Goal: Information Seeking & Learning: Learn about a topic

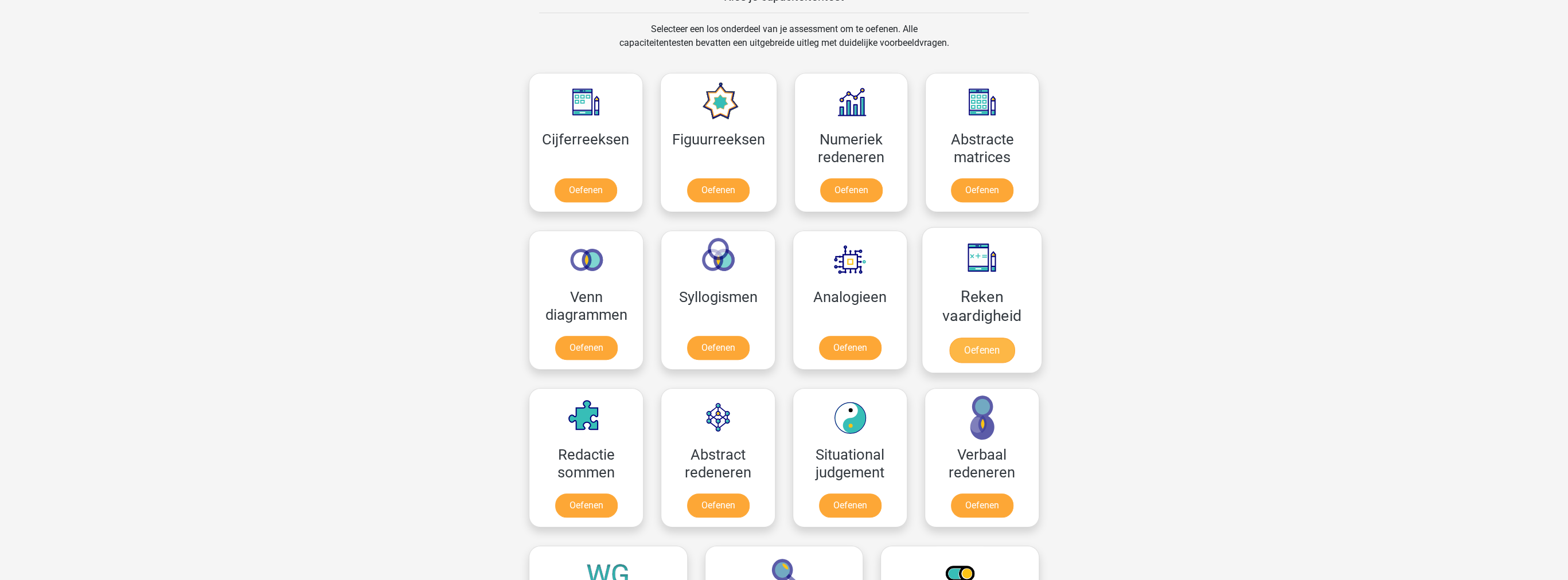
scroll to position [458, 0]
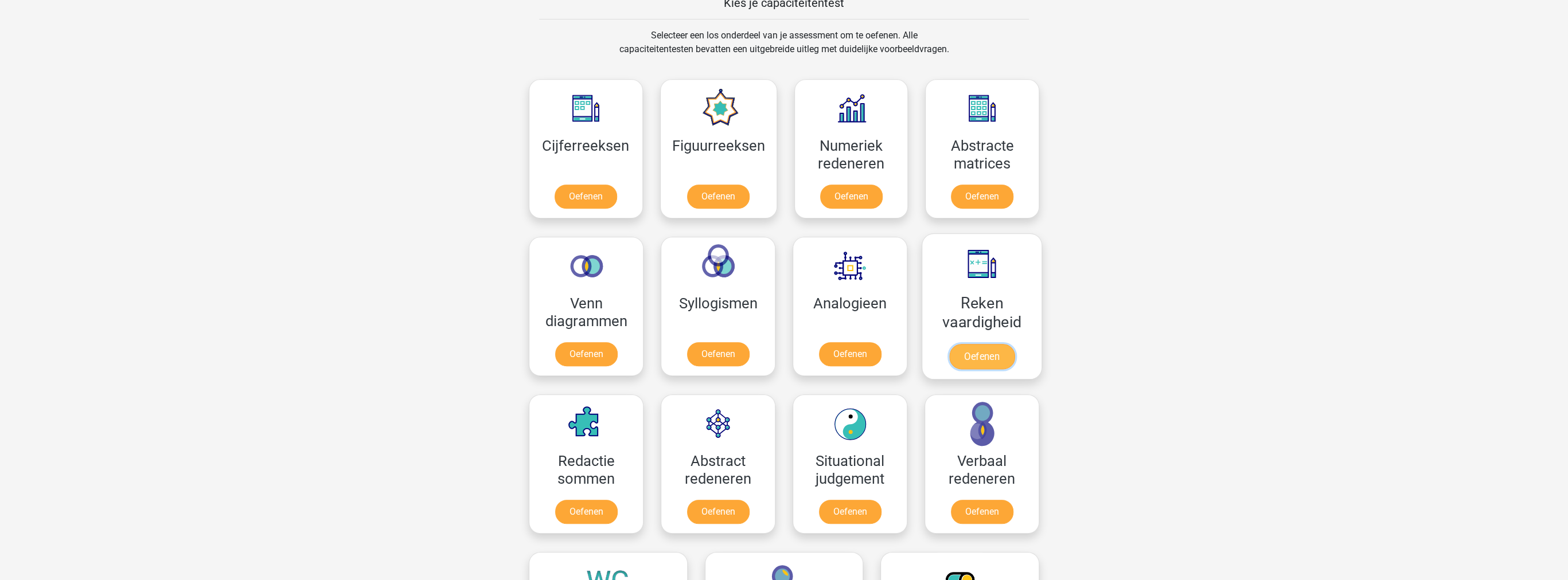
click at [967, 349] on link "Oefenen" at bounding box center [981, 356] width 66 height 26
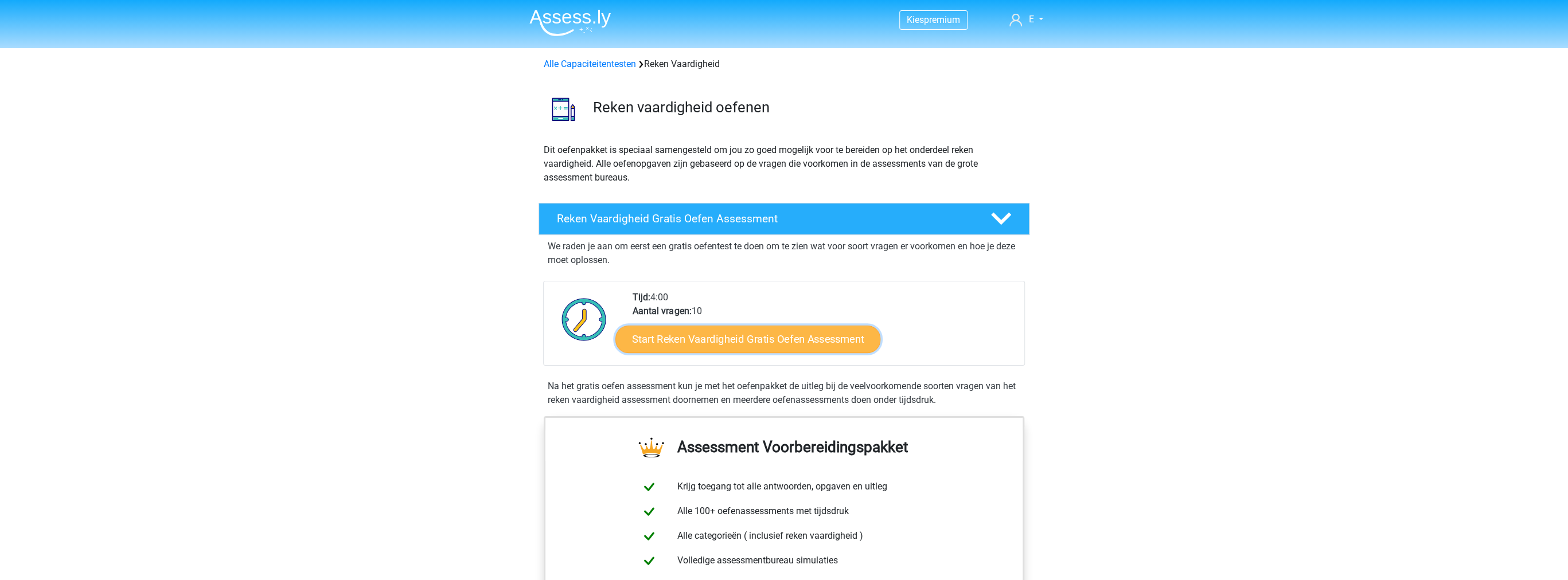
click at [798, 347] on link "Start Reken Vaardigheid Gratis Oefen Assessment" at bounding box center [747, 338] width 265 height 28
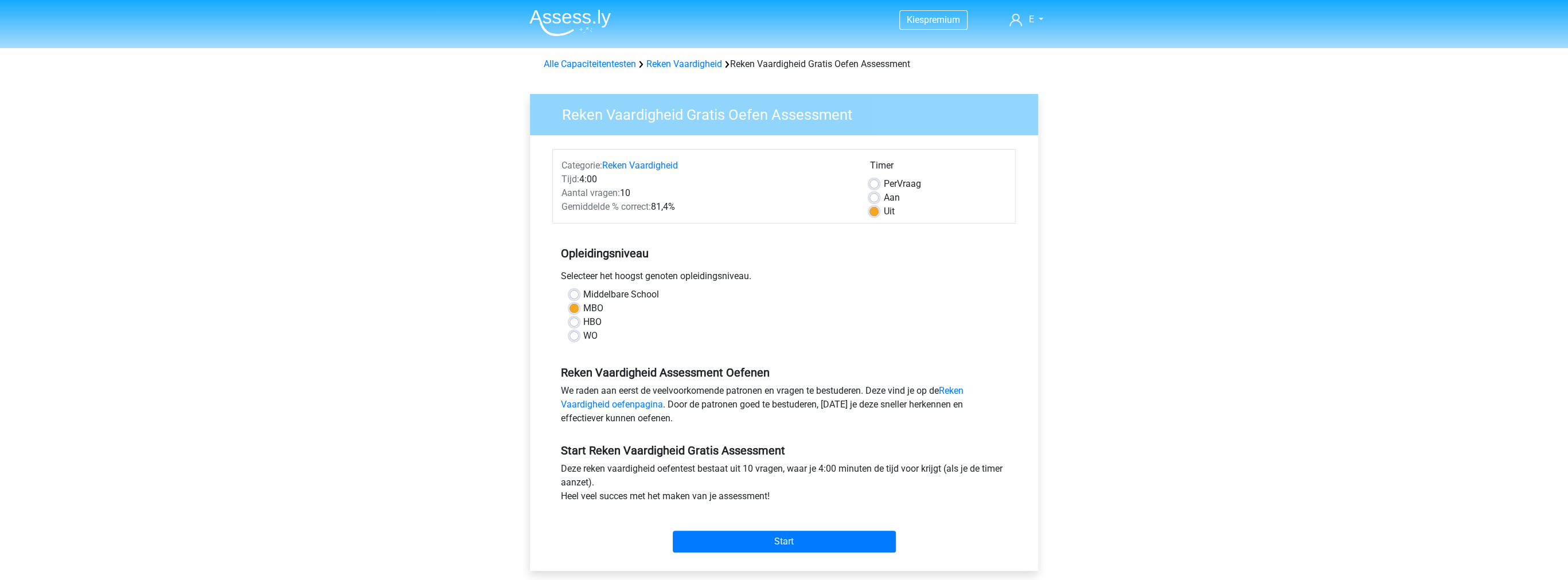
click at [883, 197] on label "Aan" at bounding box center [891, 197] width 16 height 13
click at [872, 197] on input "Aan" at bounding box center [874, 196] width 9 height 11
radio input "true"
click at [877, 220] on form "Categorie: Reken Vaardigheid Tijd: 4:00 Aantal vragen: 10 Gemiddelde % correct:…" at bounding box center [784, 353] width 463 height 408
drag, startPoint x: 877, startPoint y: 220, endPoint x: 877, endPoint y: 214, distance: 6.0
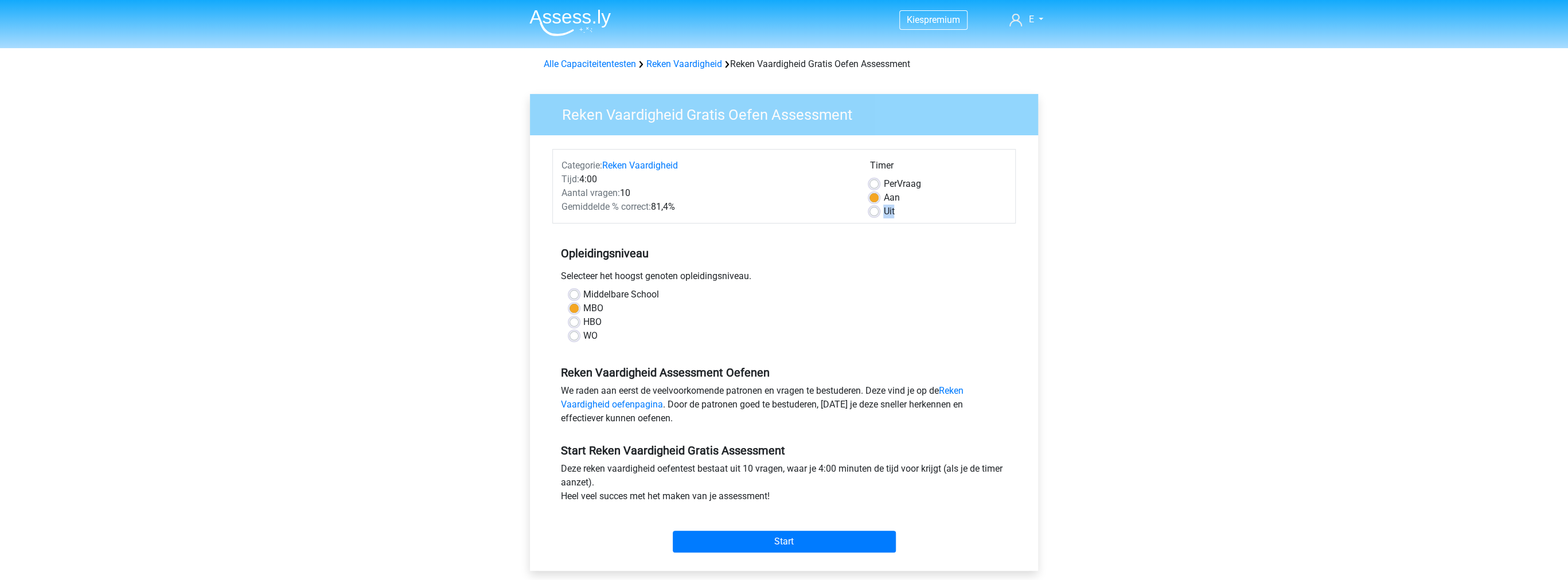
click at [877, 214] on div "Categorie: Reken Vaardigheid Tijd: 4:00 Aantal vragen: 10 Gemiddelde % correct:…" at bounding box center [784, 186] width 463 height 74
click at [879, 209] on div "Uit" at bounding box center [937, 212] width 137 height 13
click at [883, 215] on label "Uit" at bounding box center [888, 212] width 10 height 13
click at [876, 215] on input "Uit" at bounding box center [874, 211] width 9 height 11
radio input "true"
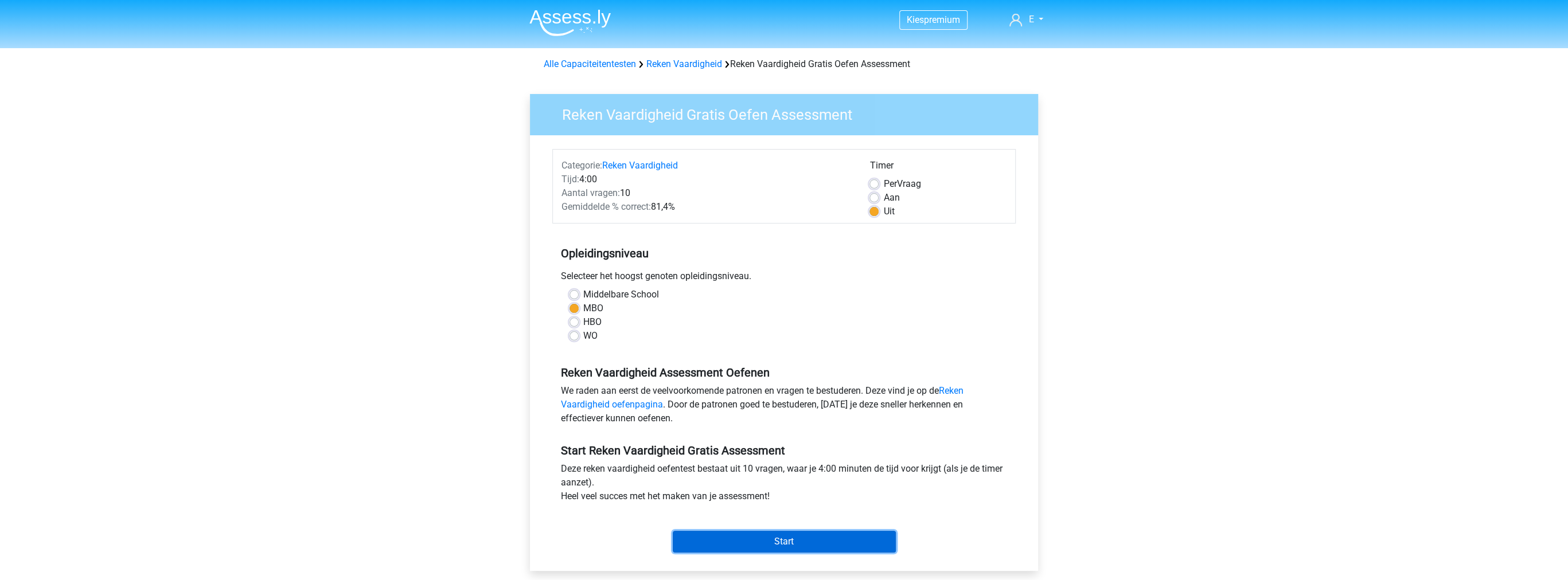
click at [834, 548] on input "Start" at bounding box center [784, 541] width 223 height 22
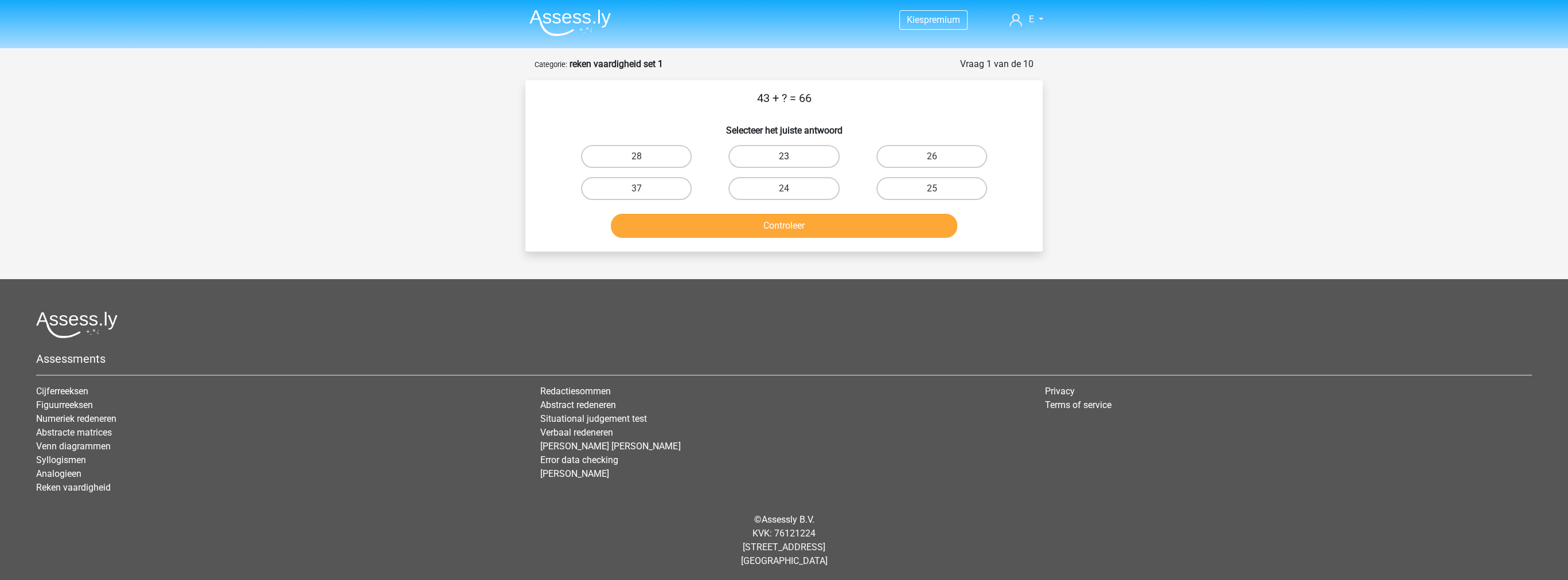
click at [810, 160] on label "23" at bounding box center [784, 157] width 111 height 23
click at [791, 160] on input "23" at bounding box center [787, 160] width 8 height 8
radio input "true"
click at [857, 218] on button "Controleer" at bounding box center [784, 225] width 347 height 24
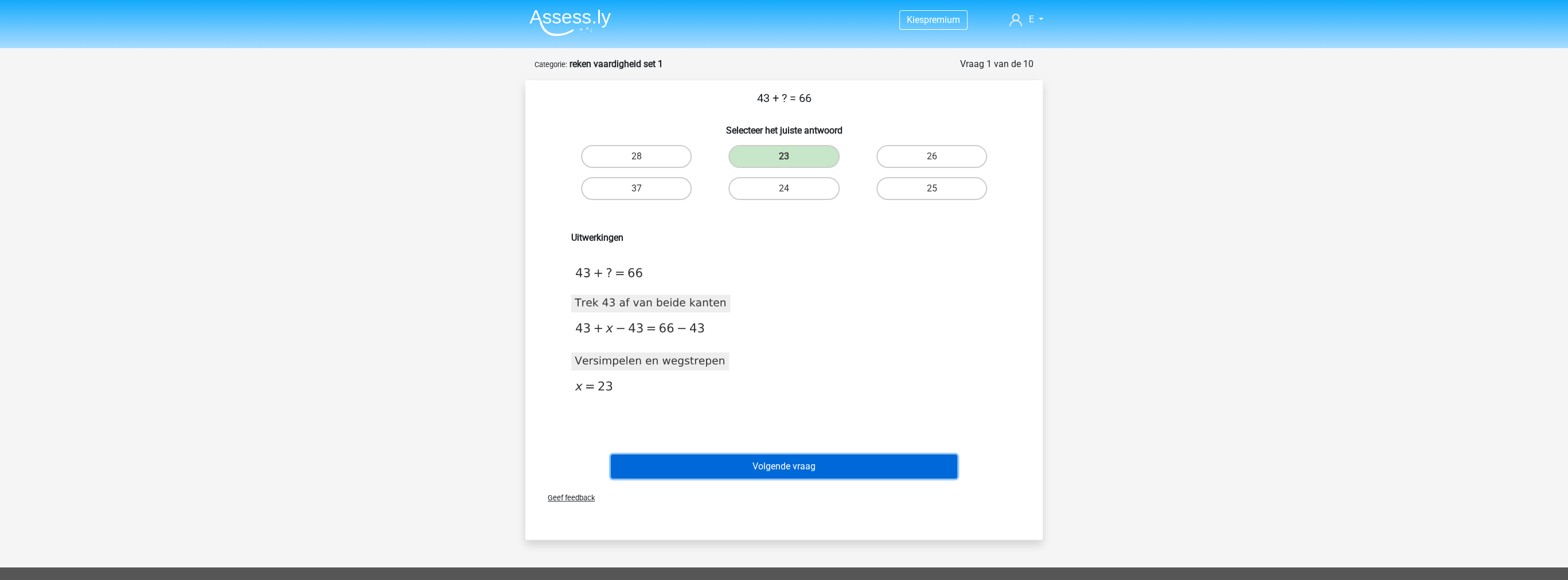
click at [793, 458] on button "Volgende vraag" at bounding box center [784, 466] width 347 height 24
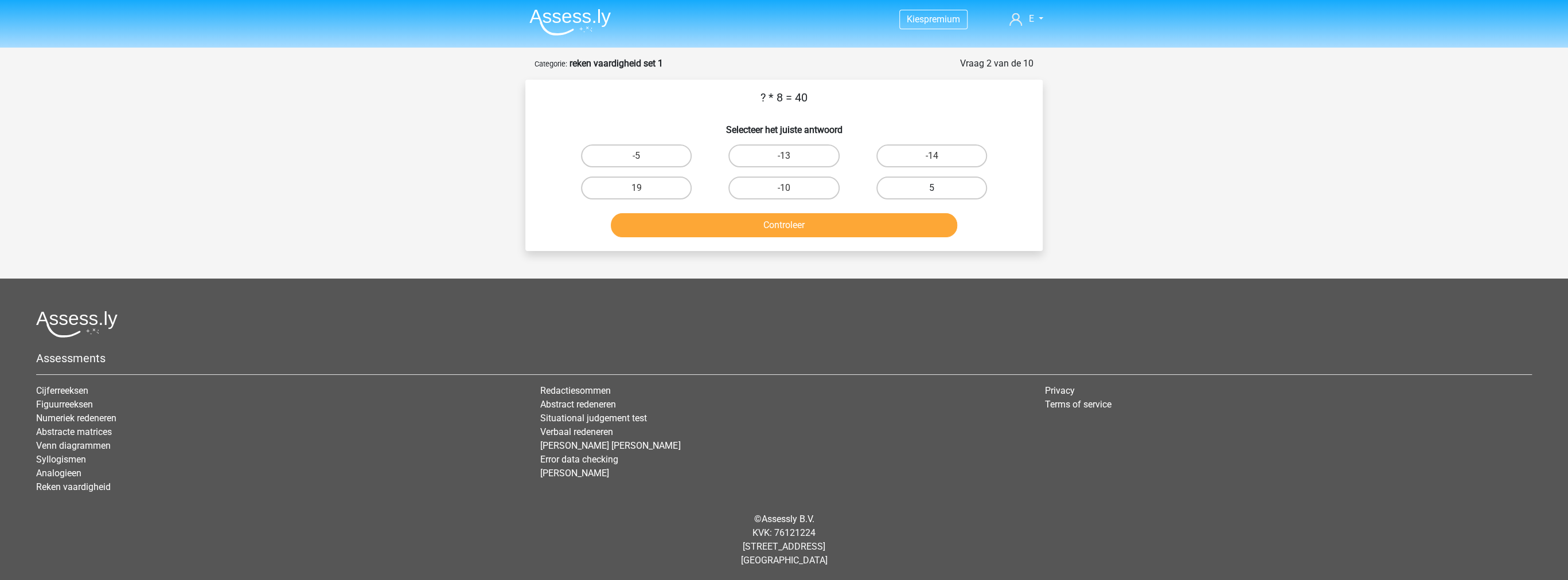
click at [891, 195] on label "5" at bounding box center [932, 188] width 111 height 23
click at [932, 195] on input "5" at bounding box center [935, 192] width 8 height 8
radio input "true"
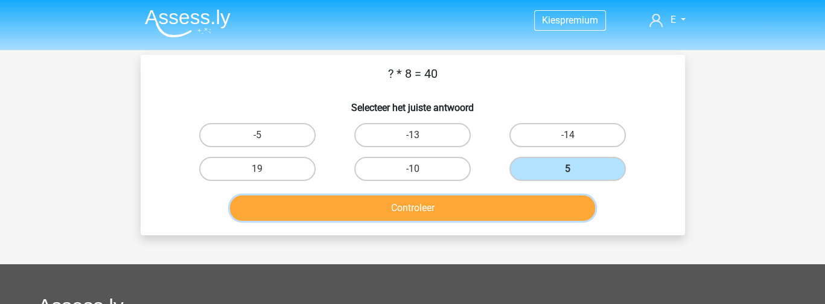
click at [358, 200] on button "Controleer" at bounding box center [412, 208] width 365 height 25
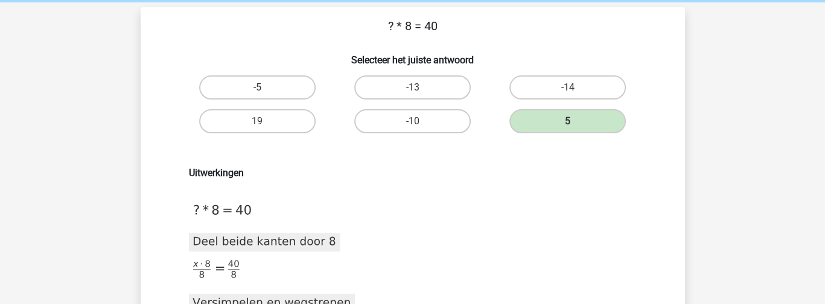
scroll to position [49, 0]
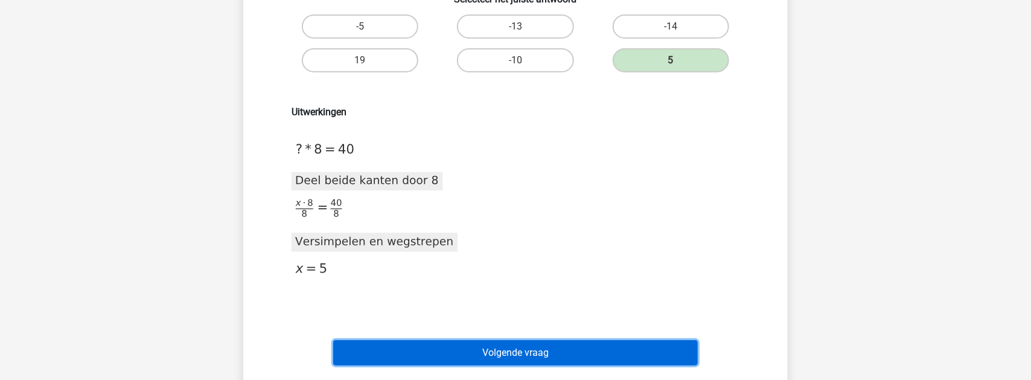
click at [507, 359] on button "Volgende vraag" at bounding box center [515, 353] width 365 height 25
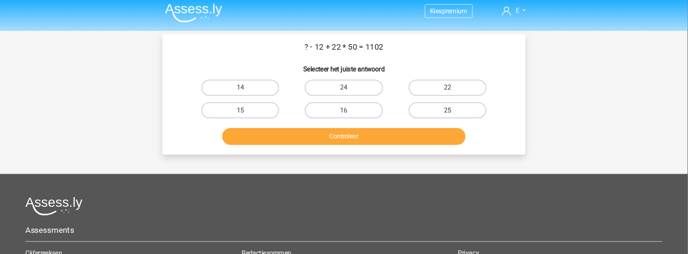
scroll to position [0, 0]
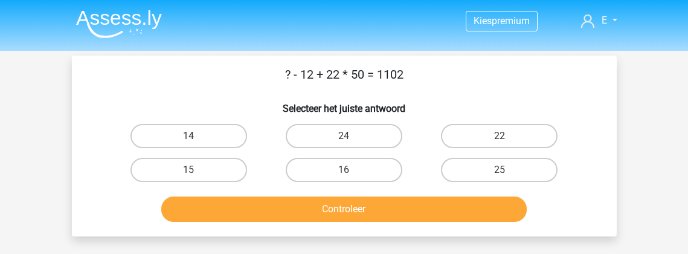
click at [194, 141] on input "14" at bounding box center [192, 140] width 8 height 8
radio input "true"
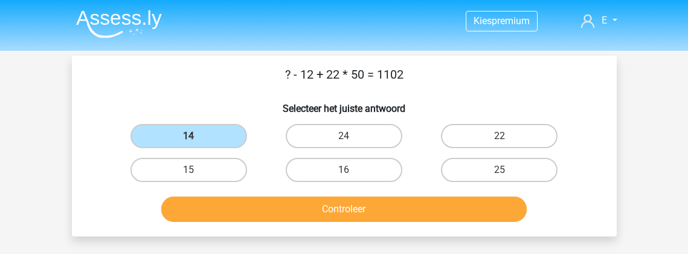
click at [212, 115] on div "? - 12 + 22 * 50 = 1102 Selecteer het juiste antwoord 14 24 22 15" at bounding box center [344, 145] width 535 height 161
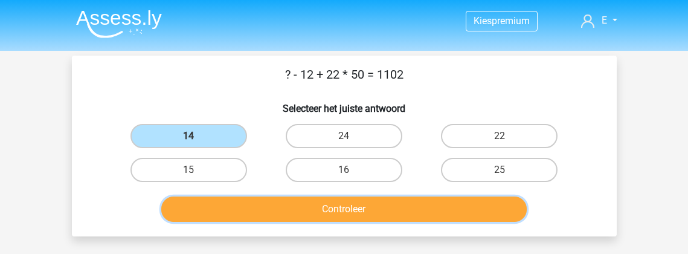
click at [386, 205] on button "Controleer" at bounding box center [343, 208] width 365 height 25
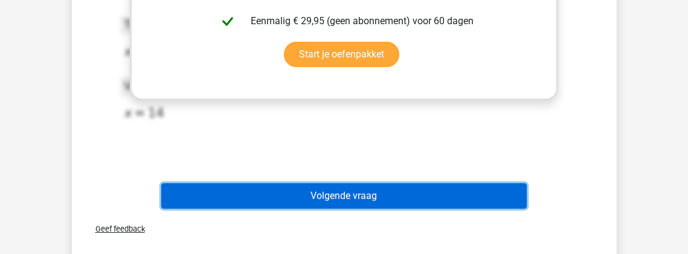
click at [382, 193] on button "Volgende vraag" at bounding box center [343, 195] width 365 height 25
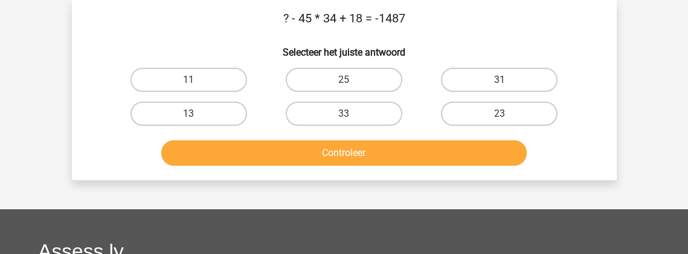
scroll to position [56, 0]
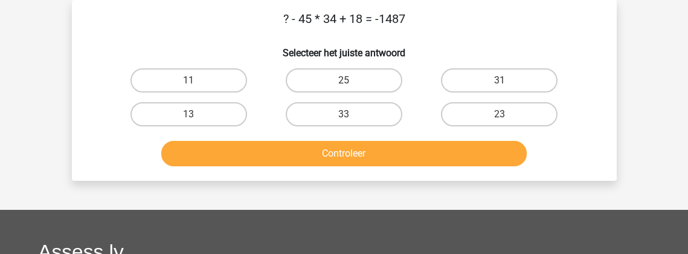
drag, startPoint x: 304, startPoint y: 19, endPoint x: 333, endPoint y: 17, distance: 28.5
click at [333, 17] on p "? - 45 * 34 + 18 = -1487" at bounding box center [344, 19] width 506 height 18
drag, startPoint x: 333, startPoint y: 17, endPoint x: 414, endPoint y: 40, distance: 84.7
click at [414, 40] on h6 "Selecteer het juiste antwoord" at bounding box center [344, 47] width 506 height 21
click at [333, 74] on label "25" at bounding box center [344, 80] width 117 height 24
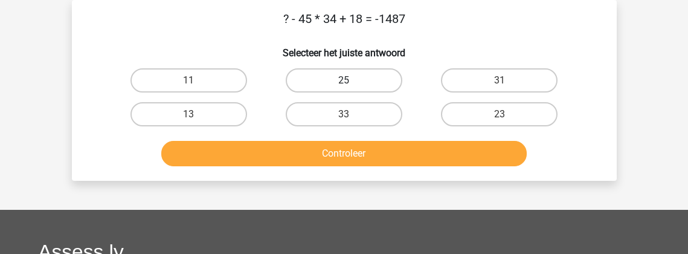
click at [344, 80] on input "25" at bounding box center [348, 84] width 8 height 8
radio input "true"
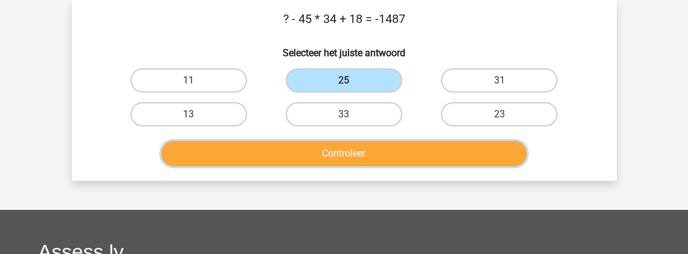
click at [257, 150] on button "Controleer" at bounding box center [343, 153] width 365 height 25
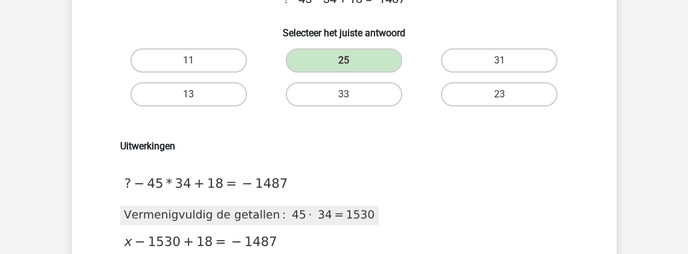
scroll to position [0, 0]
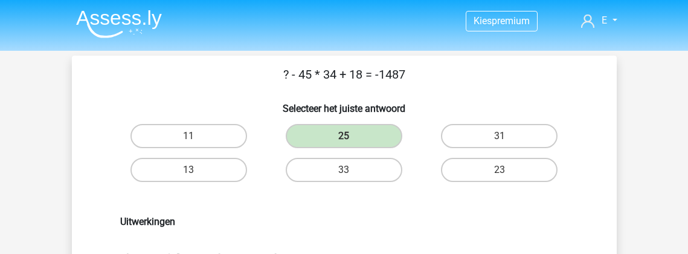
click at [129, 29] on img at bounding box center [119, 24] width 86 height 28
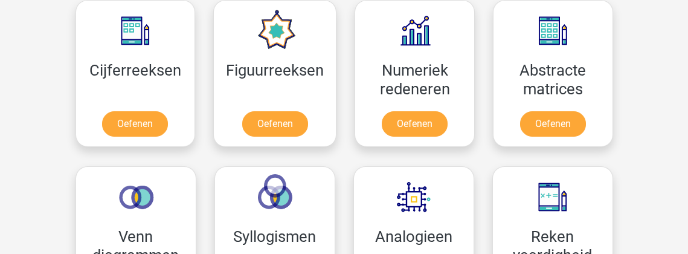
scroll to position [563, 0]
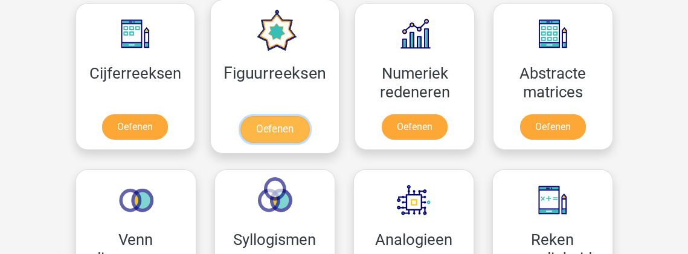
click at [302, 128] on link "Oefenen" at bounding box center [274, 129] width 69 height 27
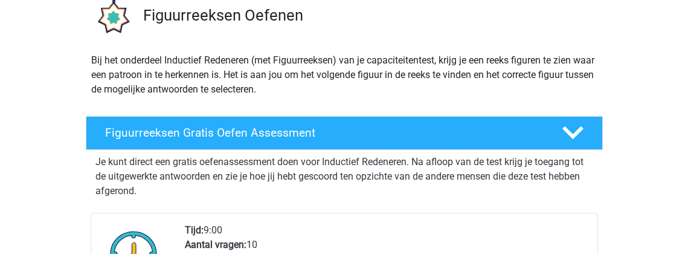
scroll to position [161, 0]
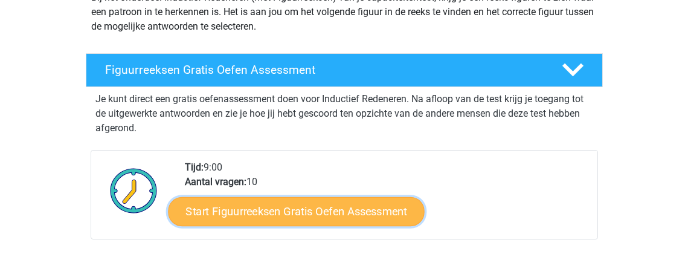
click at [322, 213] on link "Start Figuurreeksen Gratis Oefen Assessment" at bounding box center [296, 210] width 256 height 29
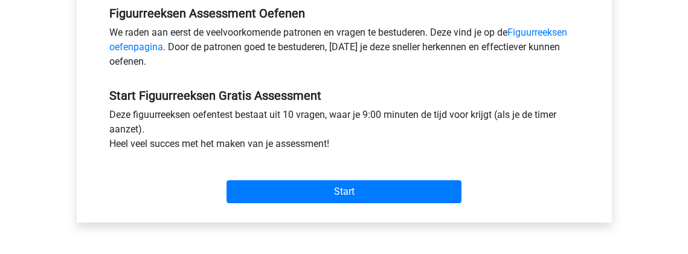
scroll to position [382, 0]
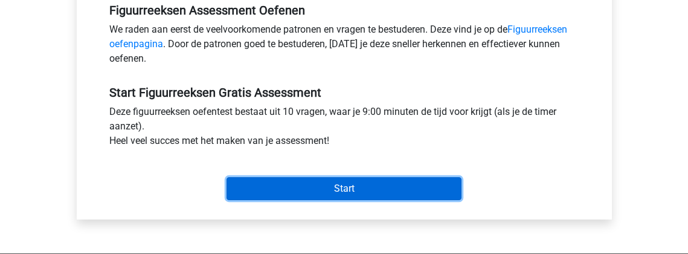
click at [336, 193] on input "Start" at bounding box center [343, 188] width 235 height 23
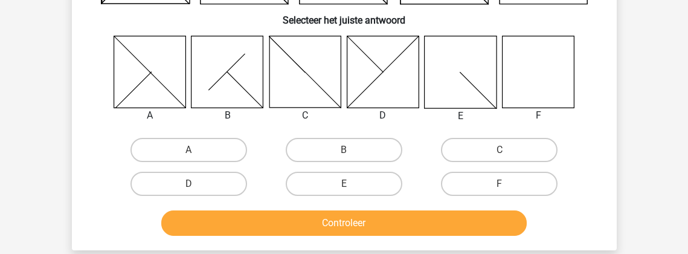
scroll to position [181, 0]
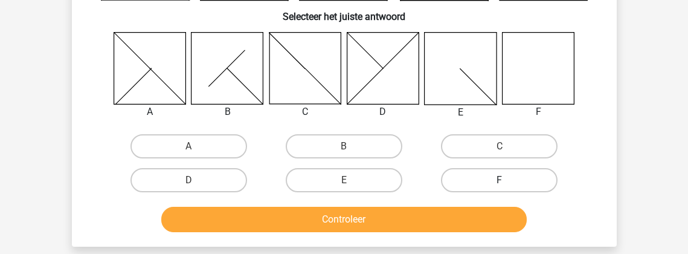
click at [517, 175] on label "F" at bounding box center [499, 180] width 117 height 24
click at [507, 180] on input "F" at bounding box center [503, 184] width 8 height 8
radio input "true"
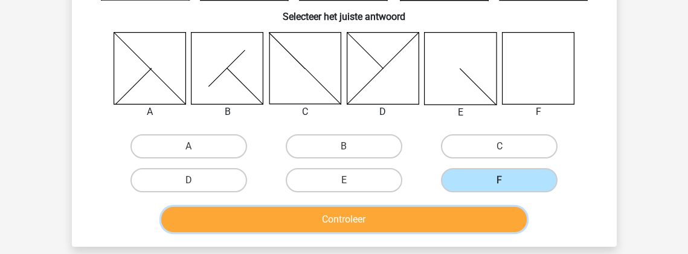
click at [473, 213] on button "Controleer" at bounding box center [343, 219] width 365 height 25
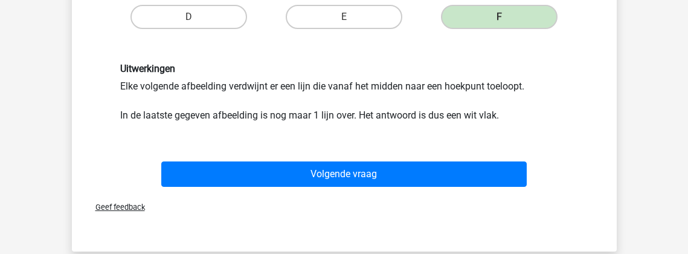
scroll to position [362, 0]
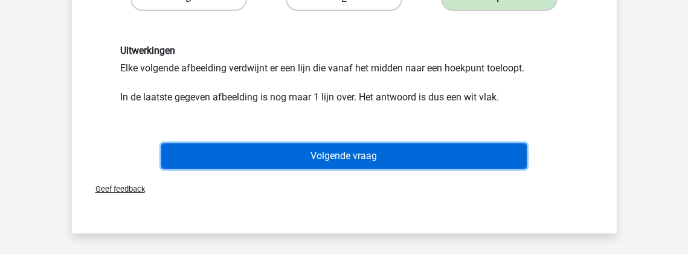
click at [439, 165] on button "Volgende vraag" at bounding box center [343, 155] width 365 height 25
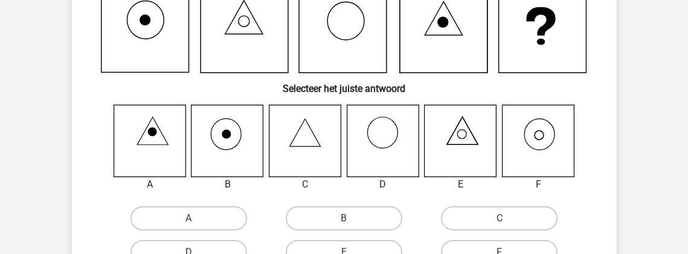
scroll to position [156, 0]
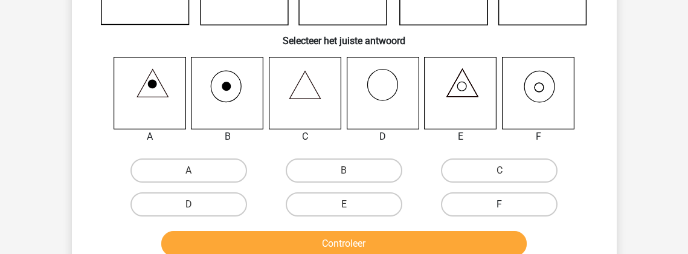
click at [463, 200] on label "F" at bounding box center [499, 204] width 117 height 24
click at [499, 204] on input "F" at bounding box center [503, 208] width 8 height 8
radio input "true"
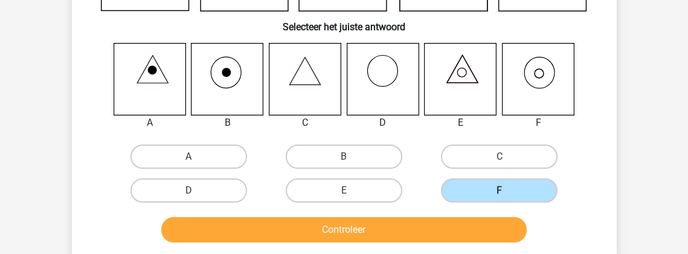
scroll to position [176, 0]
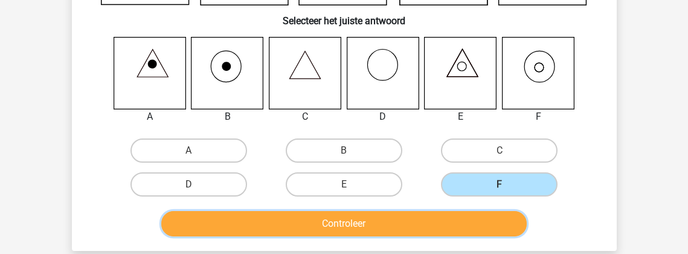
click at [447, 223] on button "Controleer" at bounding box center [343, 223] width 365 height 25
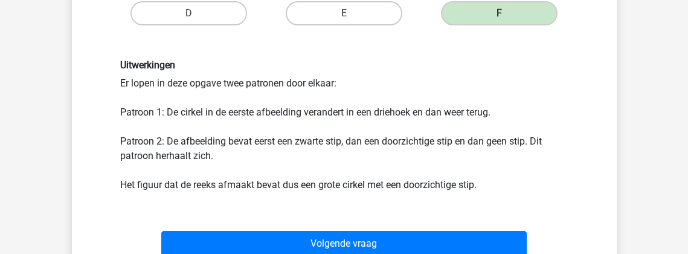
scroll to position [357, 0]
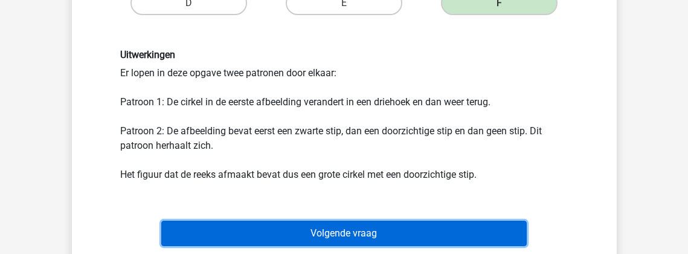
click at [415, 228] on button "Volgende vraag" at bounding box center [343, 232] width 365 height 25
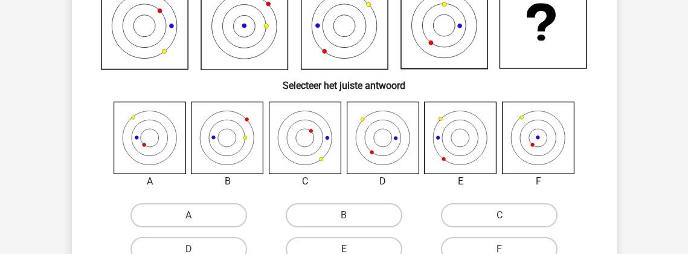
scroll to position [116, 0]
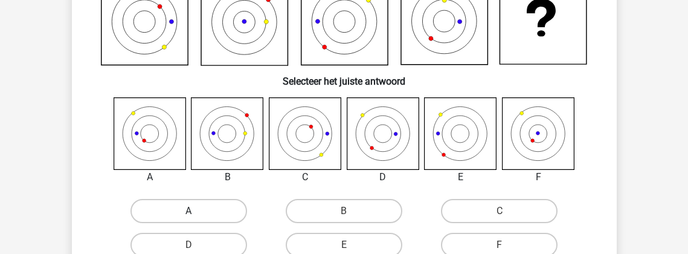
click at [178, 199] on label "A" at bounding box center [188, 211] width 117 height 24
click at [188, 211] on input "A" at bounding box center [192, 215] width 8 height 8
radio input "true"
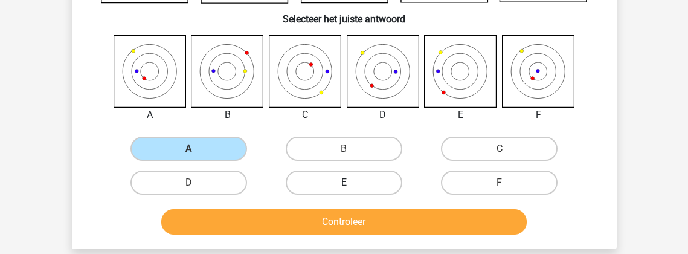
scroll to position [237, 0]
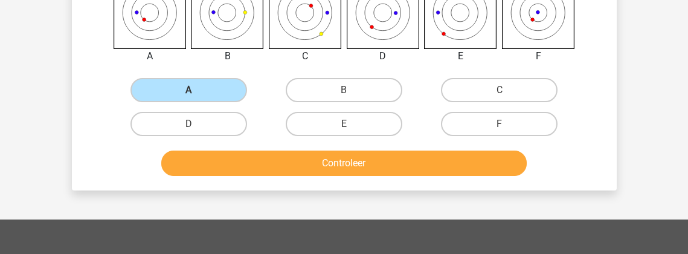
click at [335, 177] on div "Controleer" at bounding box center [344, 165] width 466 height 30
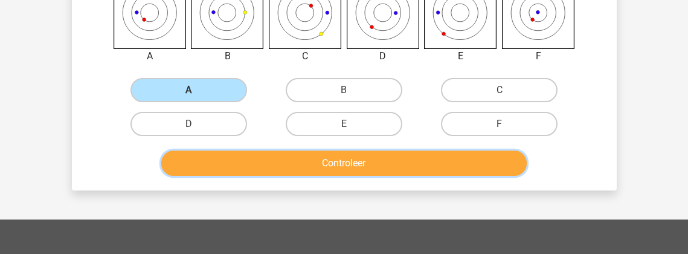
click at [333, 171] on button "Controleer" at bounding box center [343, 162] width 365 height 25
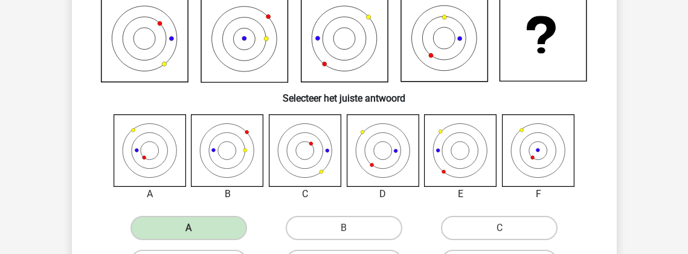
scroll to position [75, 0]
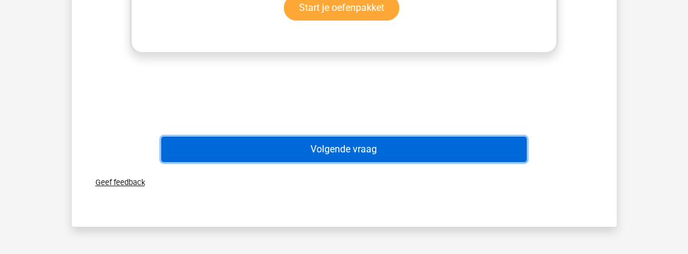
click at [328, 147] on button "Volgende vraag" at bounding box center [343, 148] width 365 height 25
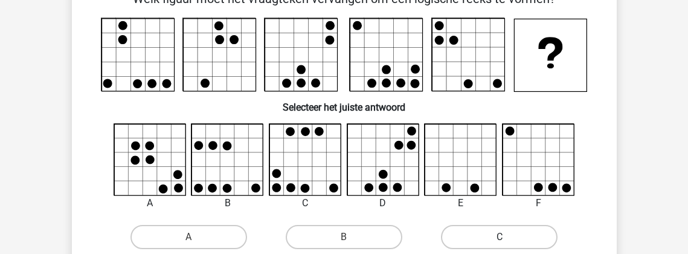
click at [505, 231] on label "C" at bounding box center [499, 237] width 117 height 24
click at [505, 237] on input "C" at bounding box center [503, 241] width 8 height 8
radio input "true"
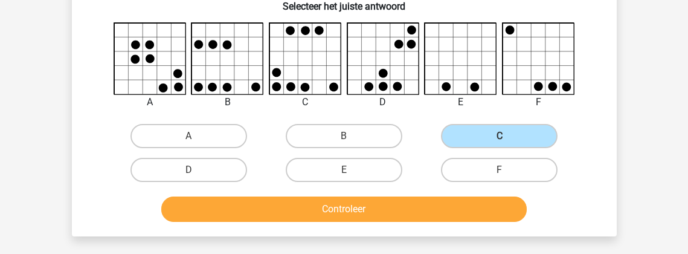
scroll to position [176, 0]
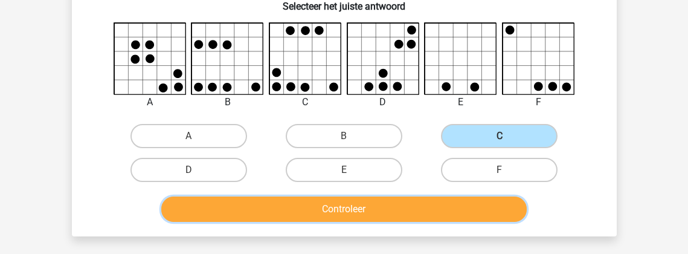
click at [440, 211] on button "Controleer" at bounding box center [343, 208] width 365 height 25
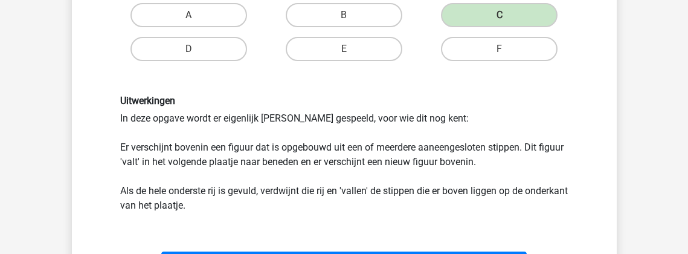
scroll to position [317, 0]
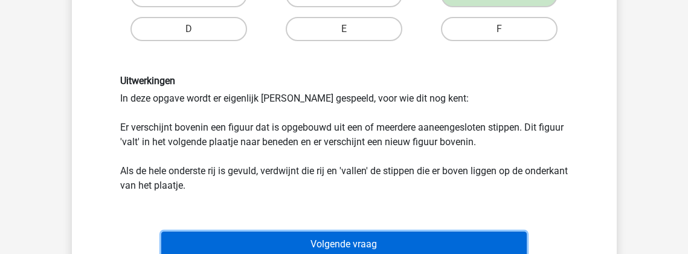
click at [362, 242] on button "Volgende vraag" at bounding box center [343, 243] width 365 height 25
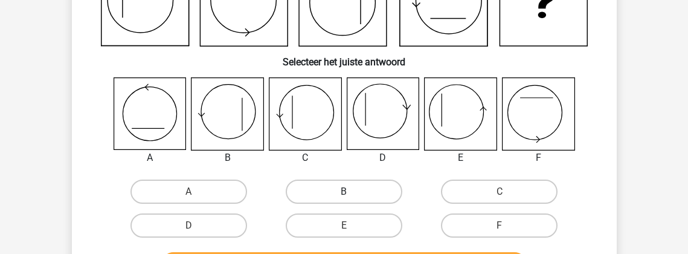
scroll to position [136, 0]
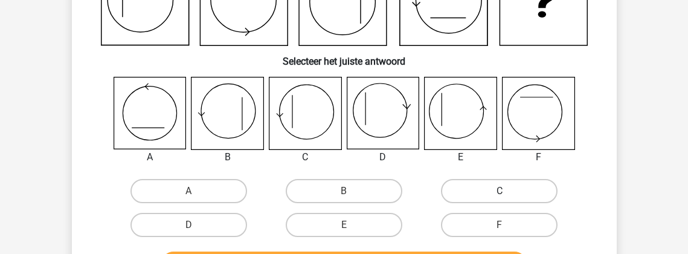
click at [472, 189] on label "C" at bounding box center [499, 191] width 117 height 24
click at [499, 191] on input "C" at bounding box center [503, 195] width 8 height 8
radio input "true"
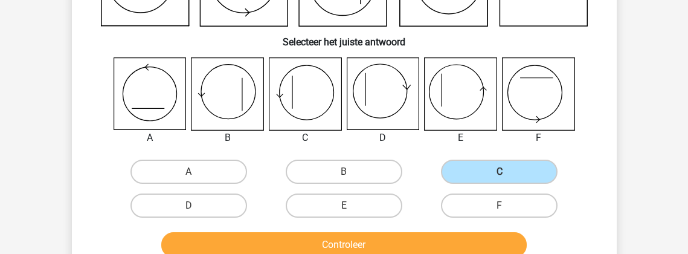
scroll to position [156, 0]
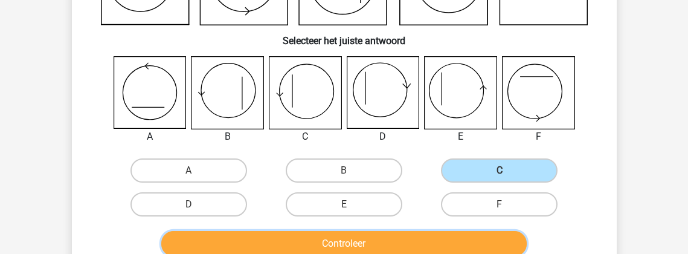
click at [407, 235] on button "Controleer" at bounding box center [343, 243] width 365 height 25
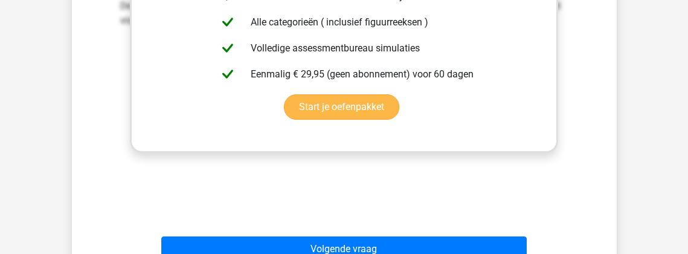
scroll to position [579, 0]
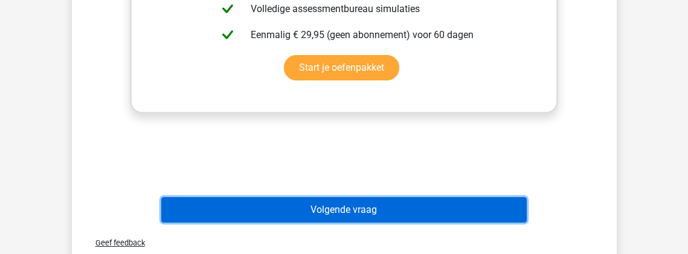
click at [411, 209] on button "Volgende vraag" at bounding box center [343, 209] width 365 height 25
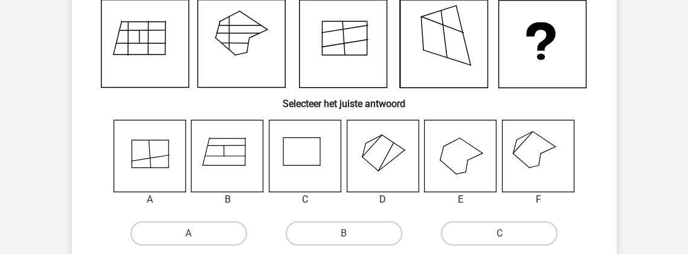
scroll to position [56, 0]
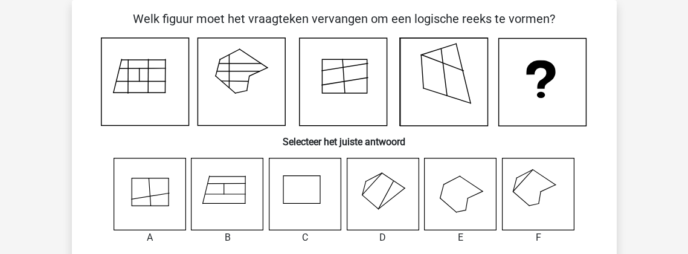
click at [527, 186] on icon at bounding box center [538, 194] width 72 height 72
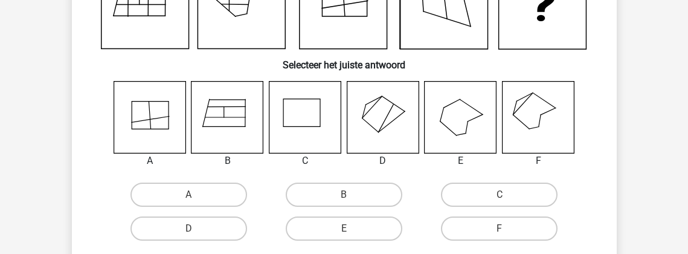
scroll to position [136, 0]
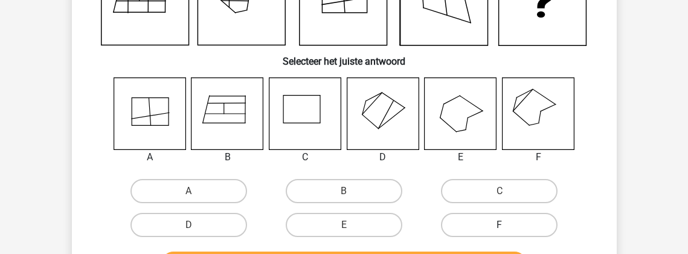
click at [490, 222] on label "F" at bounding box center [499, 225] width 117 height 24
click at [499, 225] on input "F" at bounding box center [503, 229] width 8 height 8
radio input "true"
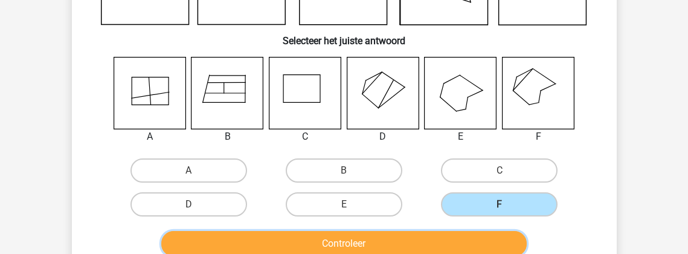
click at [452, 237] on button "Controleer" at bounding box center [343, 243] width 365 height 25
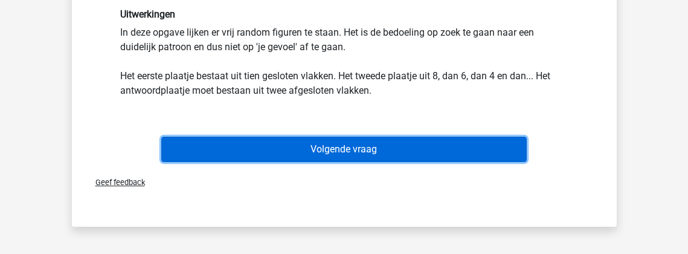
click at [429, 148] on button "Volgende vraag" at bounding box center [343, 148] width 365 height 25
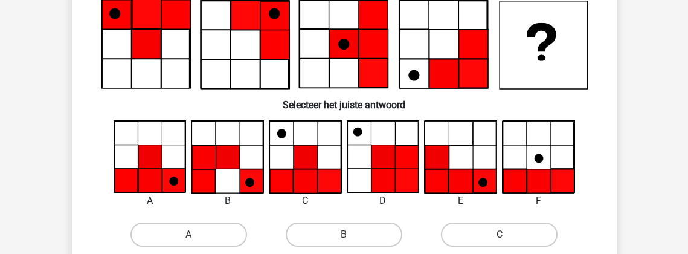
scroll to position [96, 0]
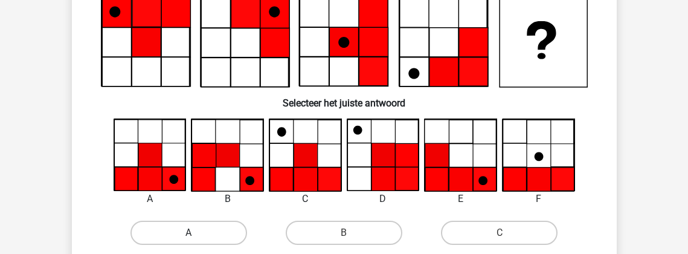
click at [233, 232] on label "A" at bounding box center [188, 232] width 117 height 24
click at [196, 232] on input "A" at bounding box center [192, 236] width 8 height 8
radio input "true"
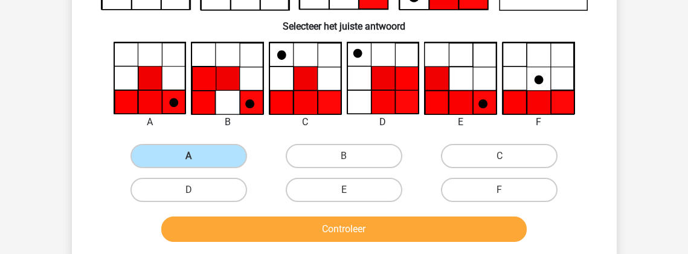
scroll to position [176, 0]
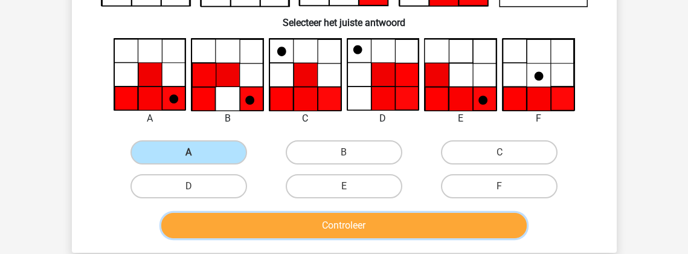
click at [345, 220] on button "Controleer" at bounding box center [343, 225] width 365 height 25
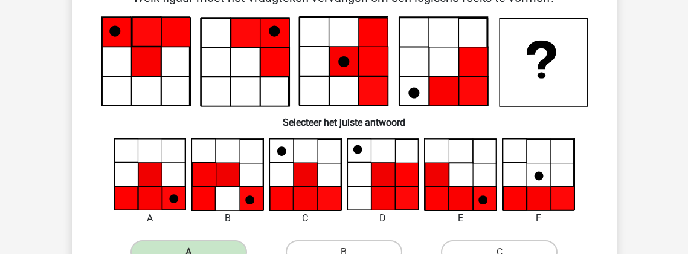
scroll to position [75, 0]
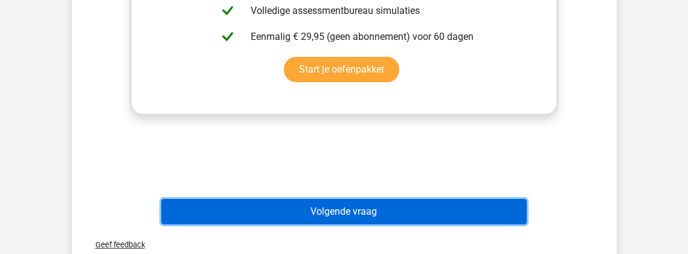
click at [359, 209] on button "Volgende vraag" at bounding box center [343, 211] width 365 height 25
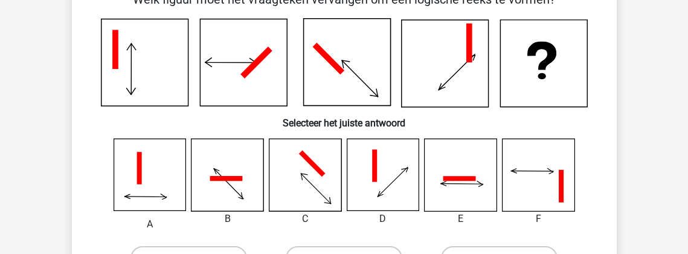
scroll to position [56, 0]
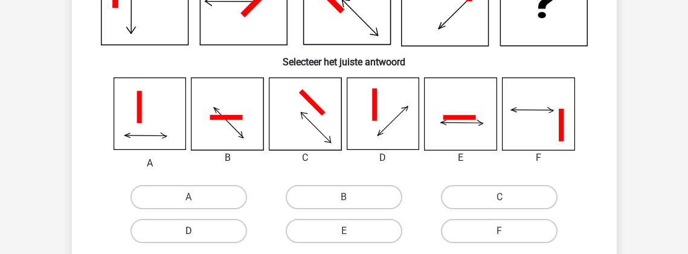
click at [202, 229] on label "D" at bounding box center [188, 231] width 117 height 24
click at [196, 231] on input "D" at bounding box center [192, 235] width 8 height 8
radio input "true"
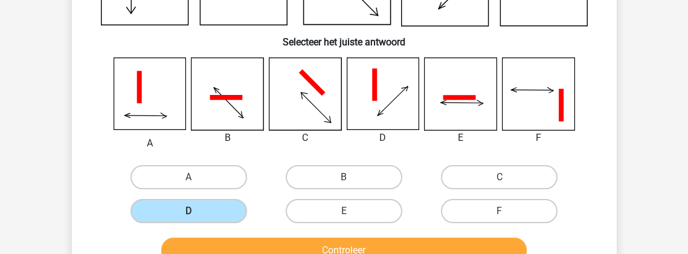
scroll to position [156, 0]
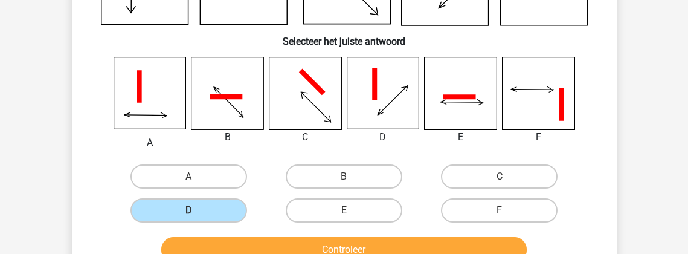
click at [310, 234] on div "Controleer" at bounding box center [344, 247] width 506 height 40
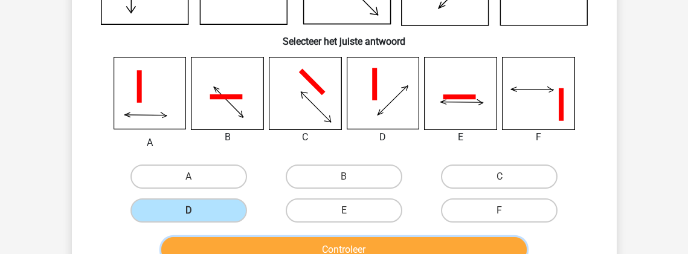
click at [310, 239] on button "Controleer" at bounding box center [343, 249] width 365 height 25
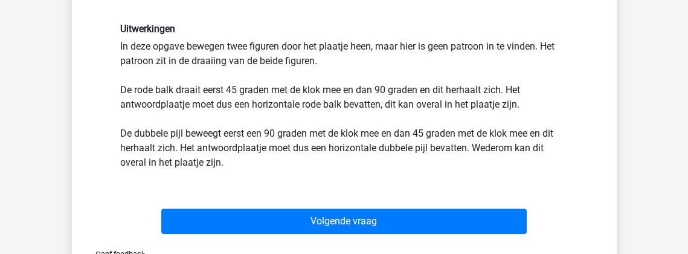
scroll to position [398, 0]
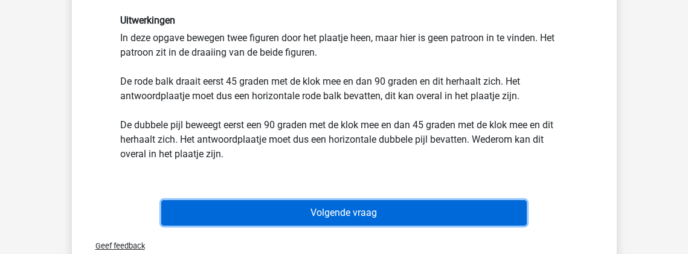
click at [287, 209] on button "Volgende vraag" at bounding box center [343, 212] width 365 height 25
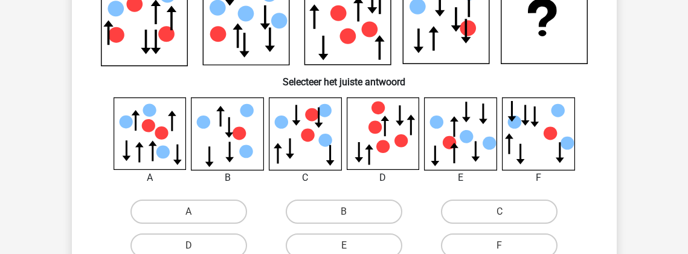
scroll to position [116, 0]
click at [344, 237] on label "E" at bounding box center [344, 245] width 117 height 24
click at [344, 245] on input "E" at bounding box center [348, 249] width 8 height 8
radio input "true"
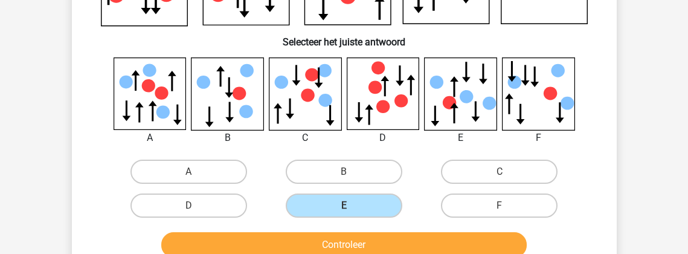
scroll to position [156, 0]
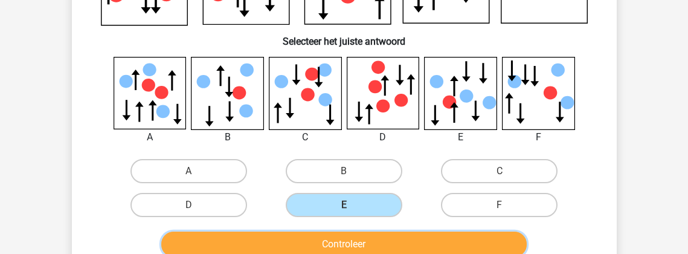
click at [354, 236] on button "Controleer" at bounding box center [343, 243] width 365 height 25
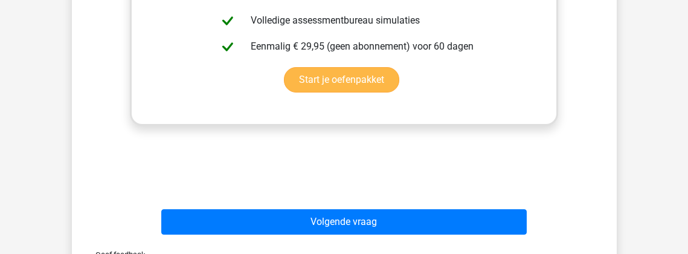
scroll to position [579, 0]
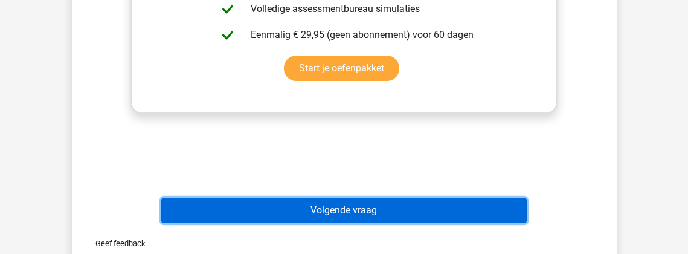
click at [424, 201] on button "Volgende vraag" at bounding box center [343, 209] width 365 height 25
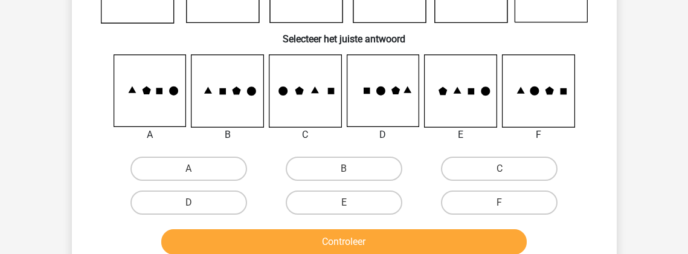
scroll to position [156, 0]
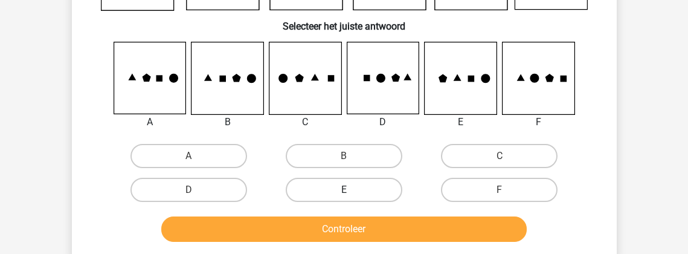
click at [374, 182] on label "E" at bounding box center [344, 190] width 117 height 24
click at [351, 190] on input "E" at bounding box center [348, 194] width 8 height 8
radio input "true"
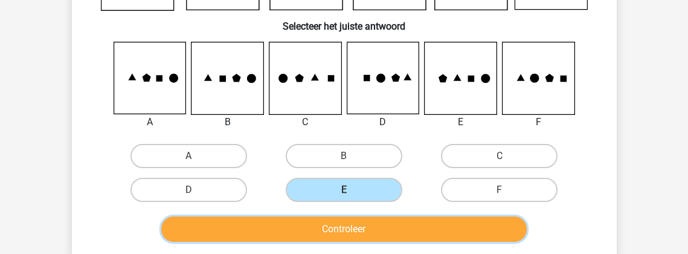
click at [380, 228] on button "Controleer" at bounding box center [343, 228] width 365 height 25
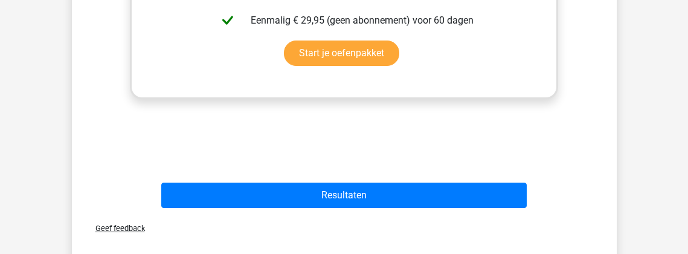
scroll to position [599, 0]
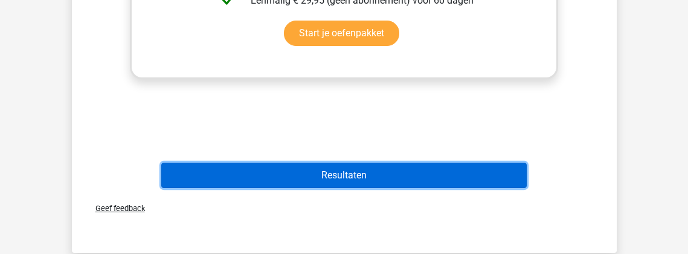
click at [378, 174] on button "Resultaten" at bounding box center [343, 174] width 365 height 25
click at [344, 174] on button "Resultaten" at bounding box center [343, 174] width 365 height 25
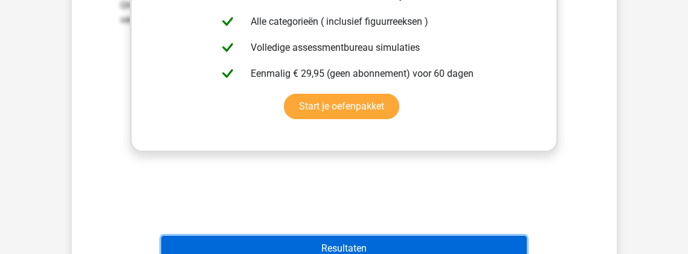
scroll to position [519, 0]
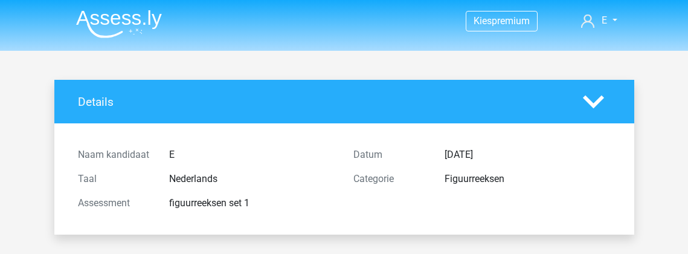
click at [146, 28] on img at bounding box center [119, 24] width 86 height 28
